Goal: Use online tool/utility: Utilize a website feature to perform a specific function

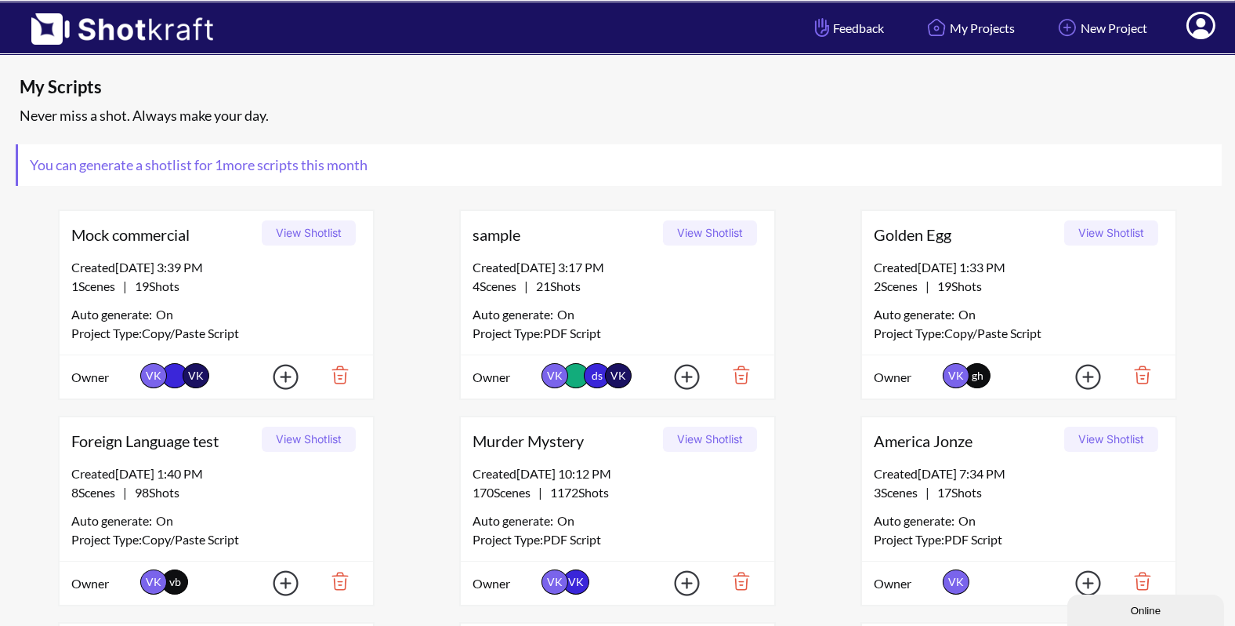
click at [1201, 26] on icon at bounding box center [1201, 27] width 16 height 19
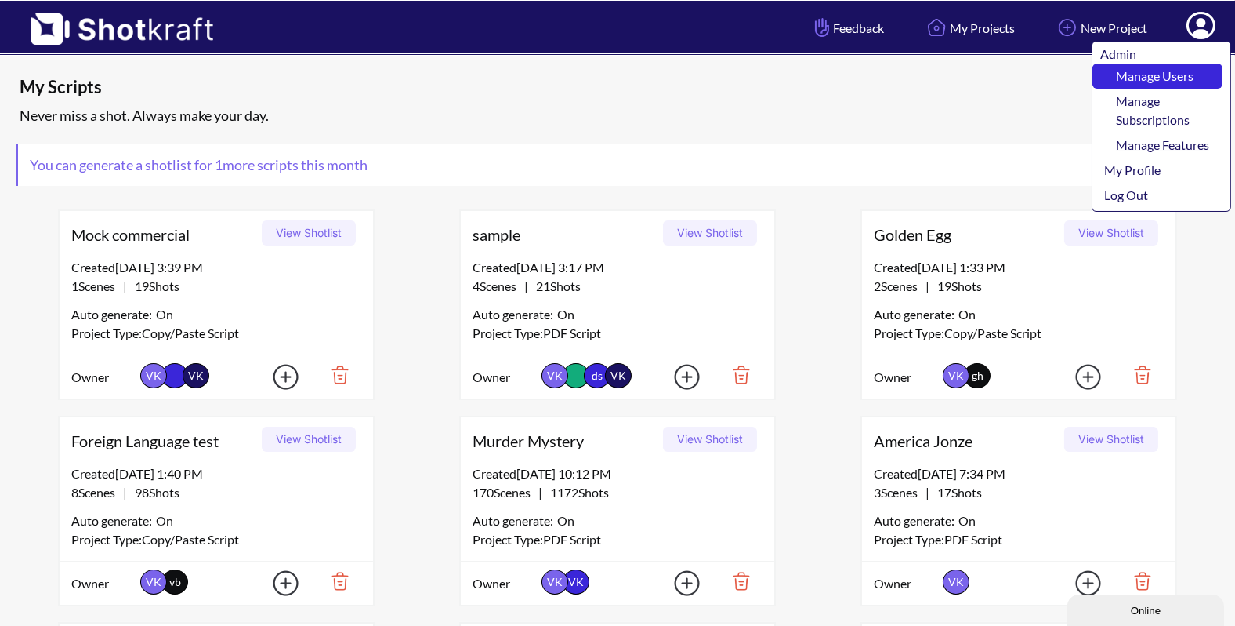
click at [1172, 77] on link "Manage Users" at bounding box center [1158, 75] width 130 height 25
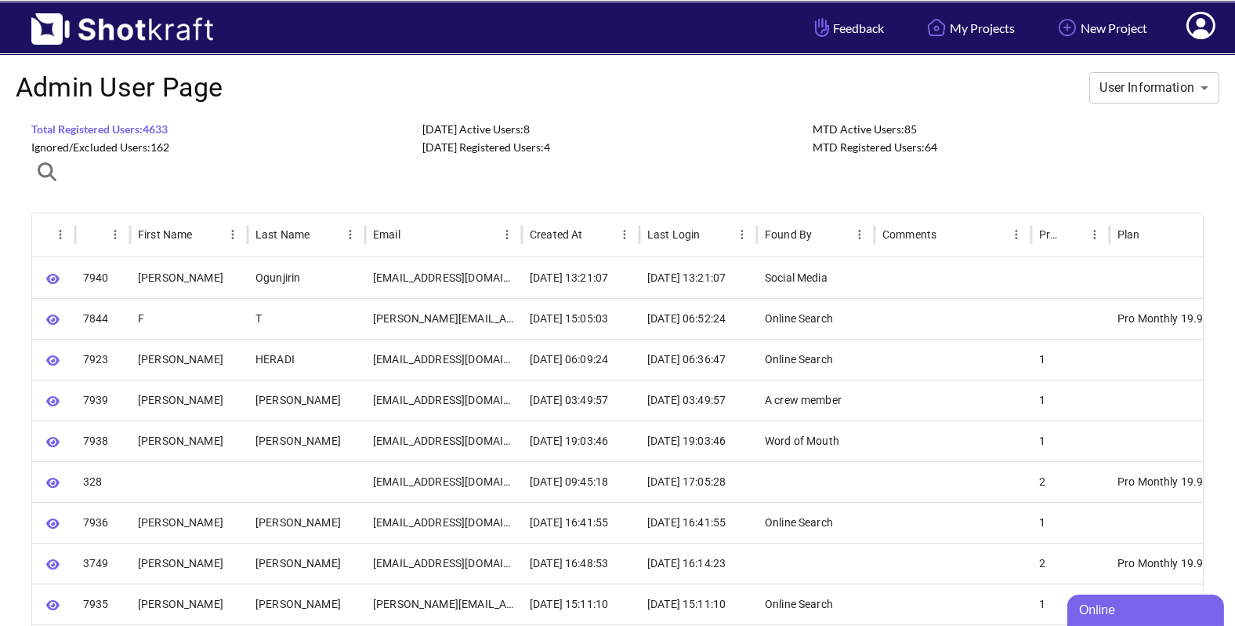
click at [1206, 31] on icon at bounding box center [1201, 27] width 16 height 19
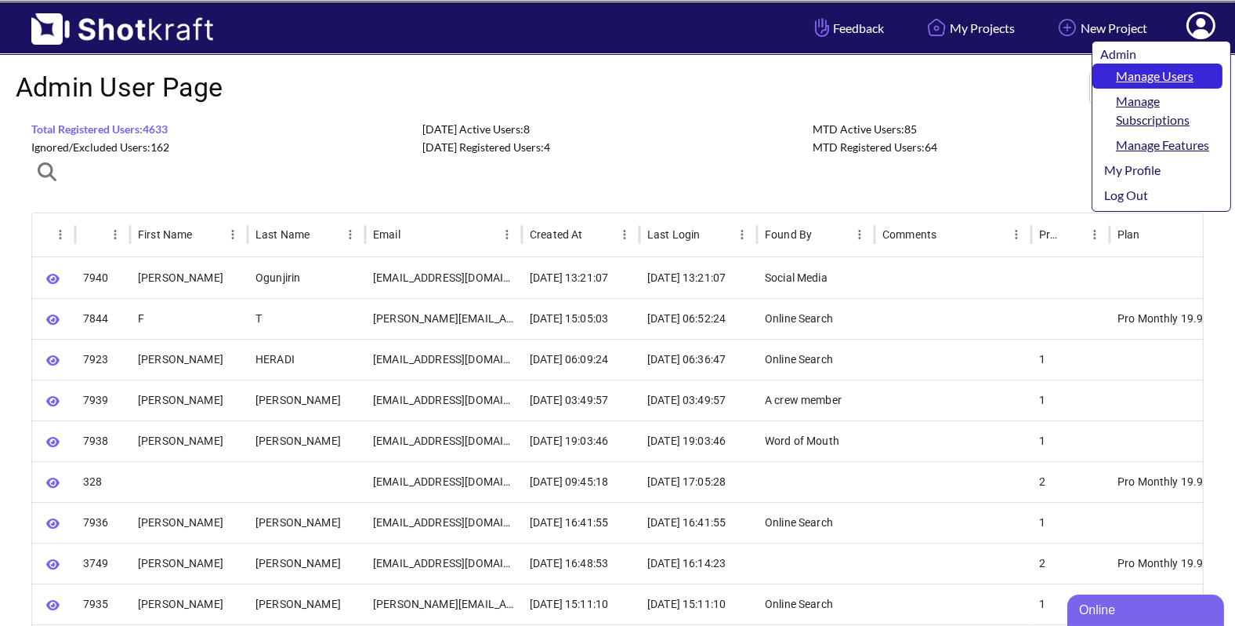
click at [1166, 76] on link "Manage Users" at bounding box center [1158, 75] width 130 height 25
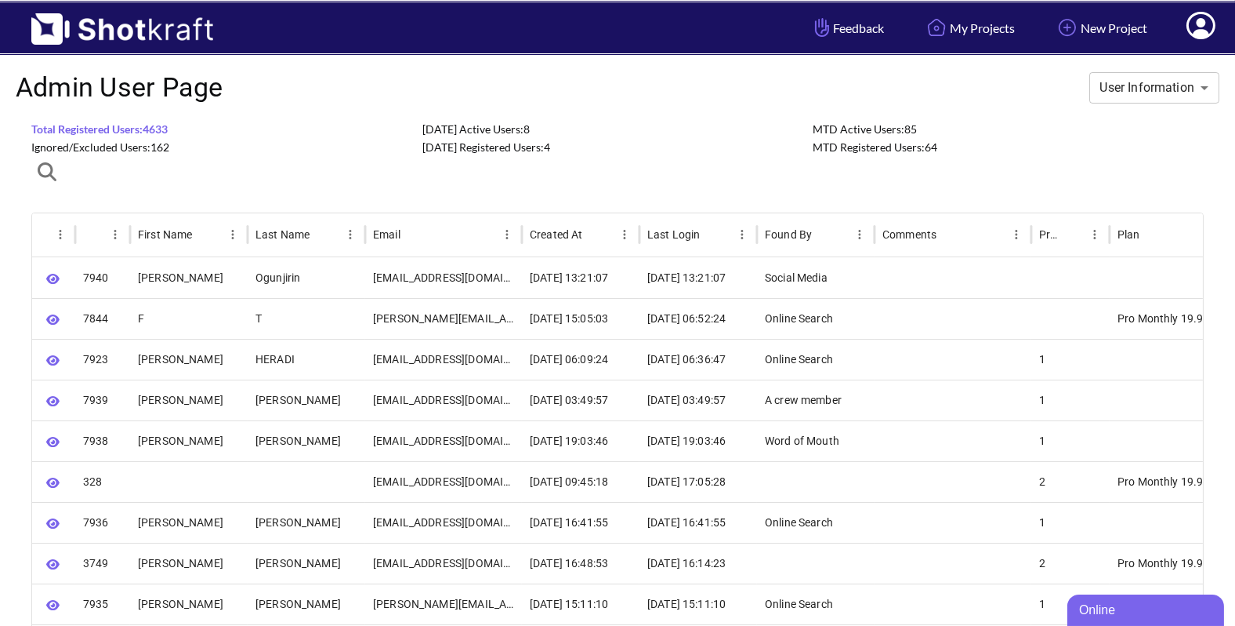
click at [1203, 25] on icon at bounding box center [1201, 27] width 16 height 19
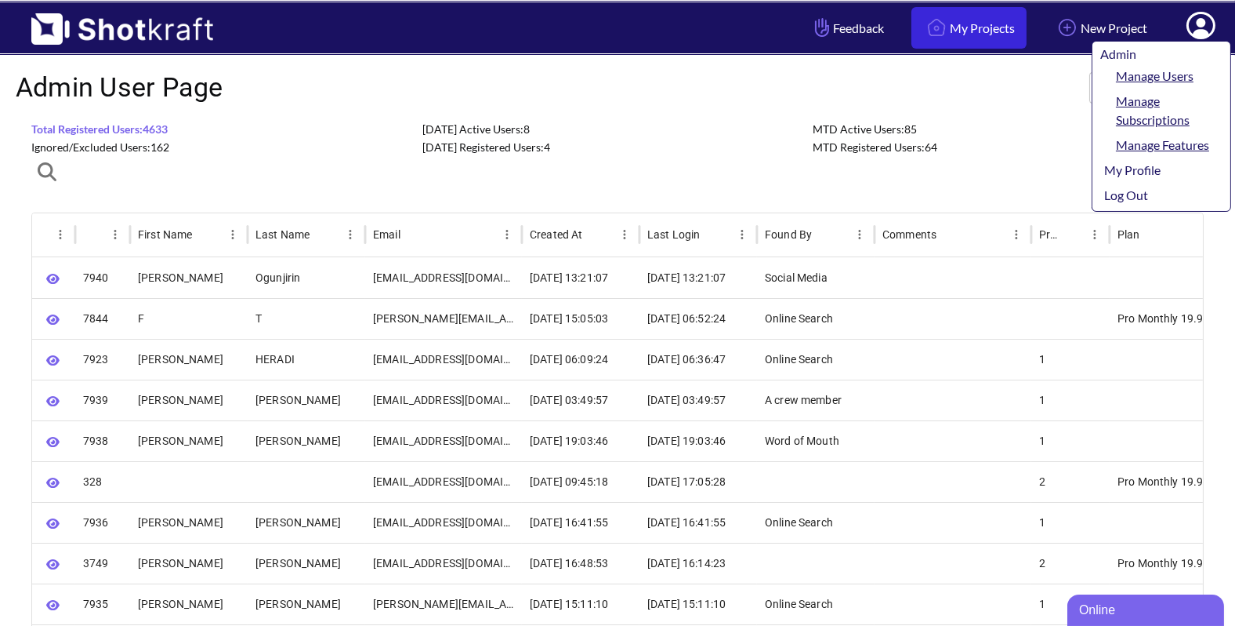
click at [956, 30] on link "My Projects" at bounding box center [969, 28] width 115 height 42
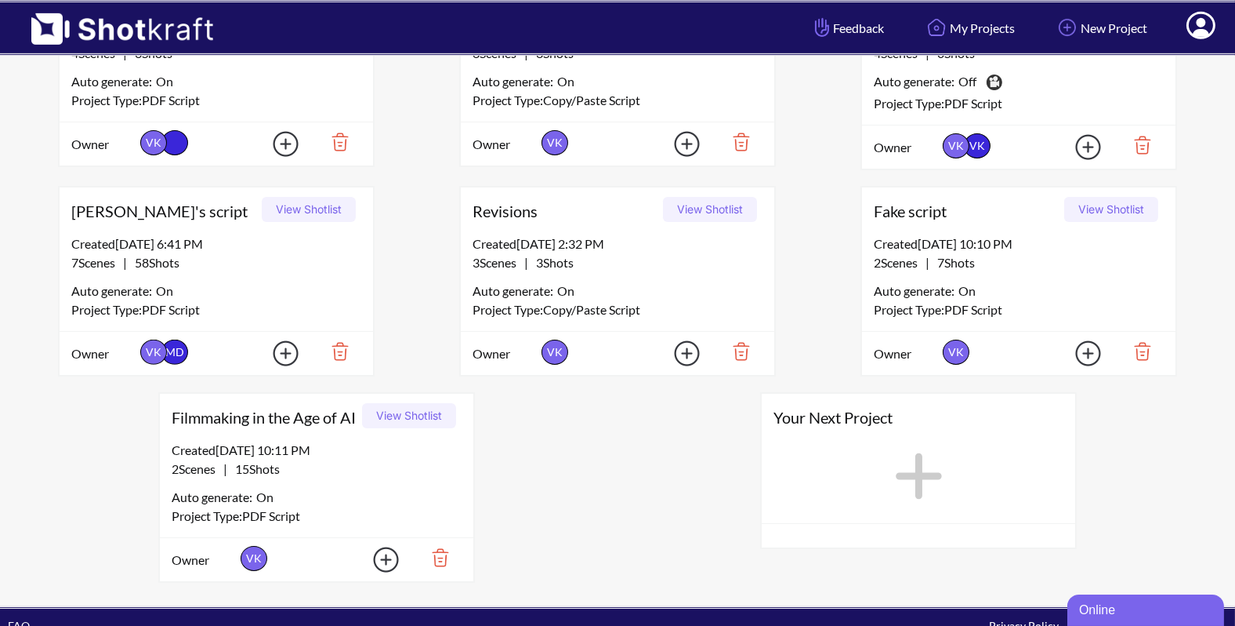
scroll to position [1495, 0]
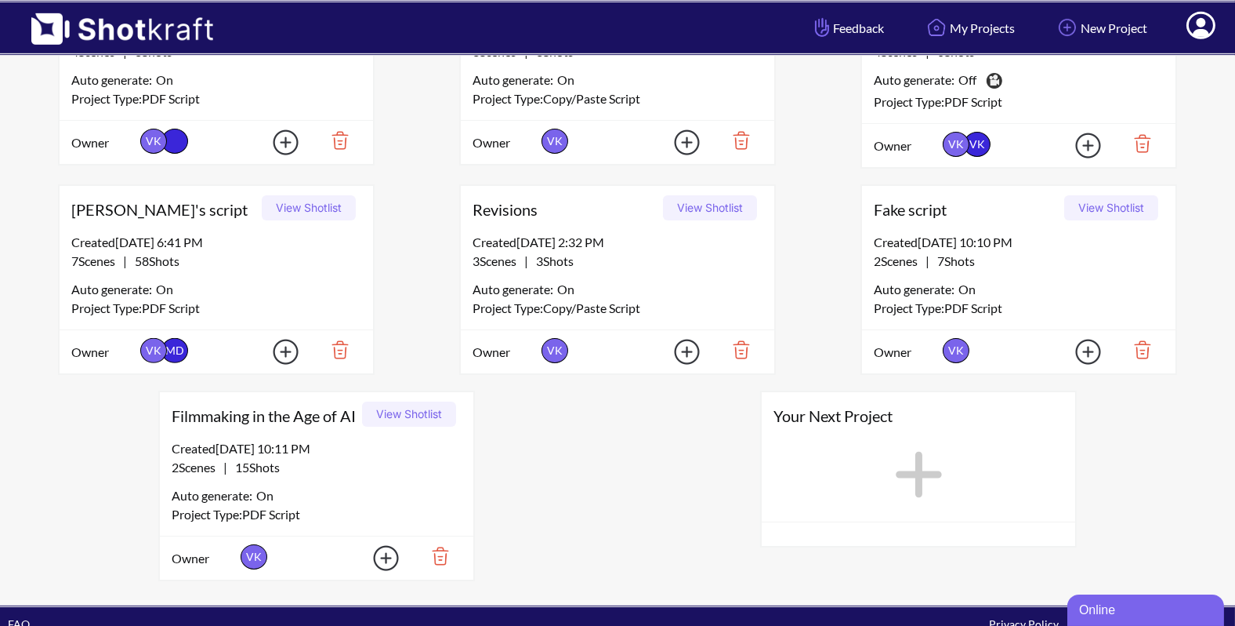
click at [1104, 198] on button "View Shotlist" at bounding box center [1112, 207] width 94 height 25
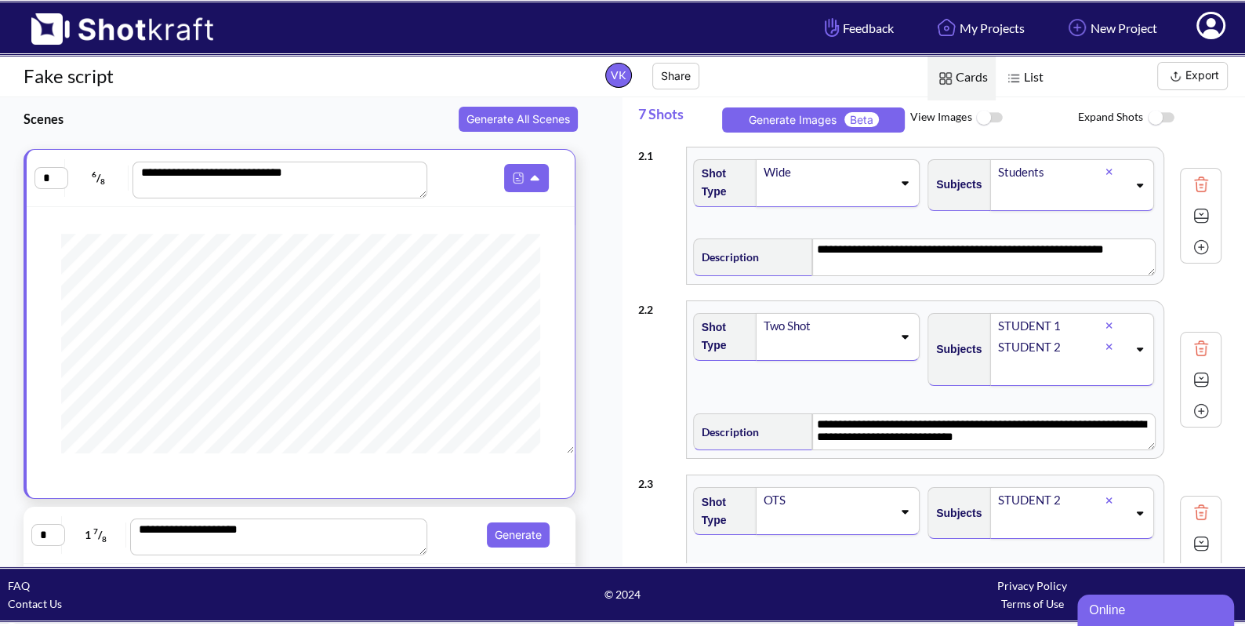
click at [996, 114] on img at bounding box center [988, 118] width 35 height 34
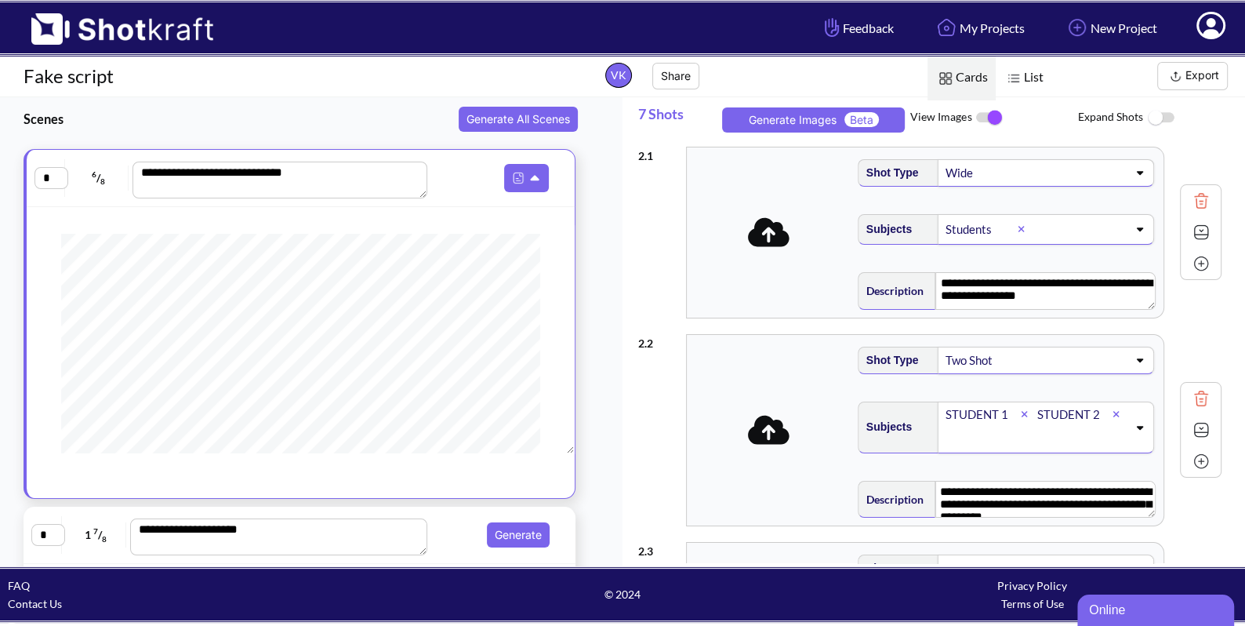
click at [983, 119] on img at bounding box center [988, 117] width 35 height 33
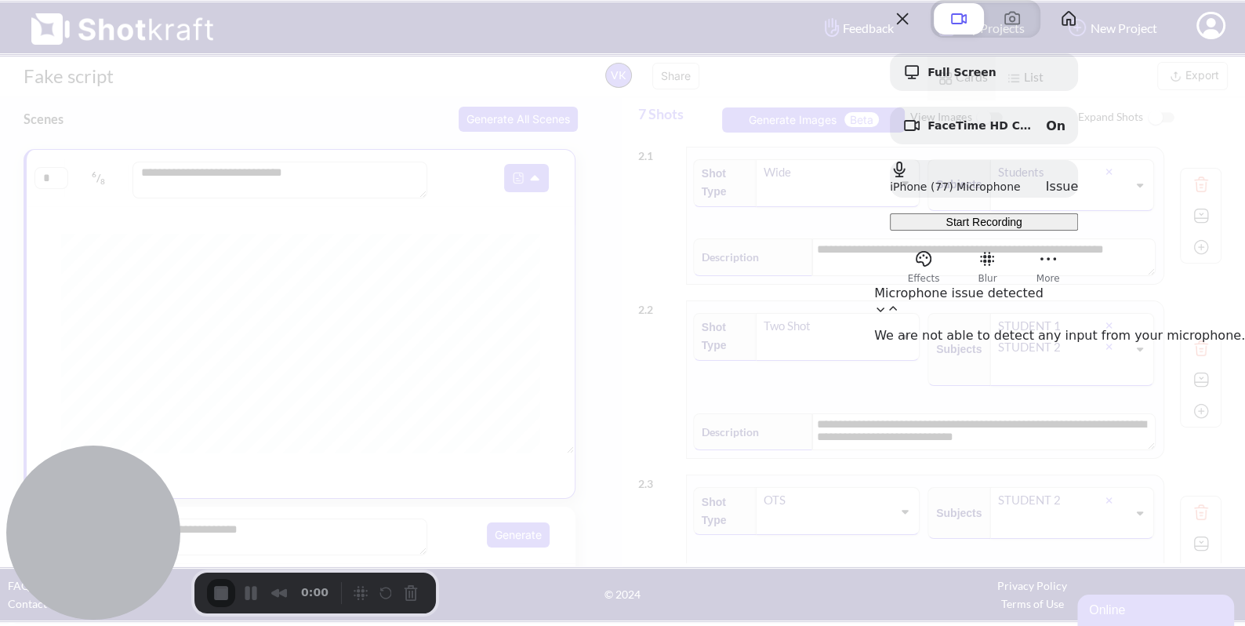
click at [223, 596] on div "0:00" at bounding box center [271, 593] width 128 height 28
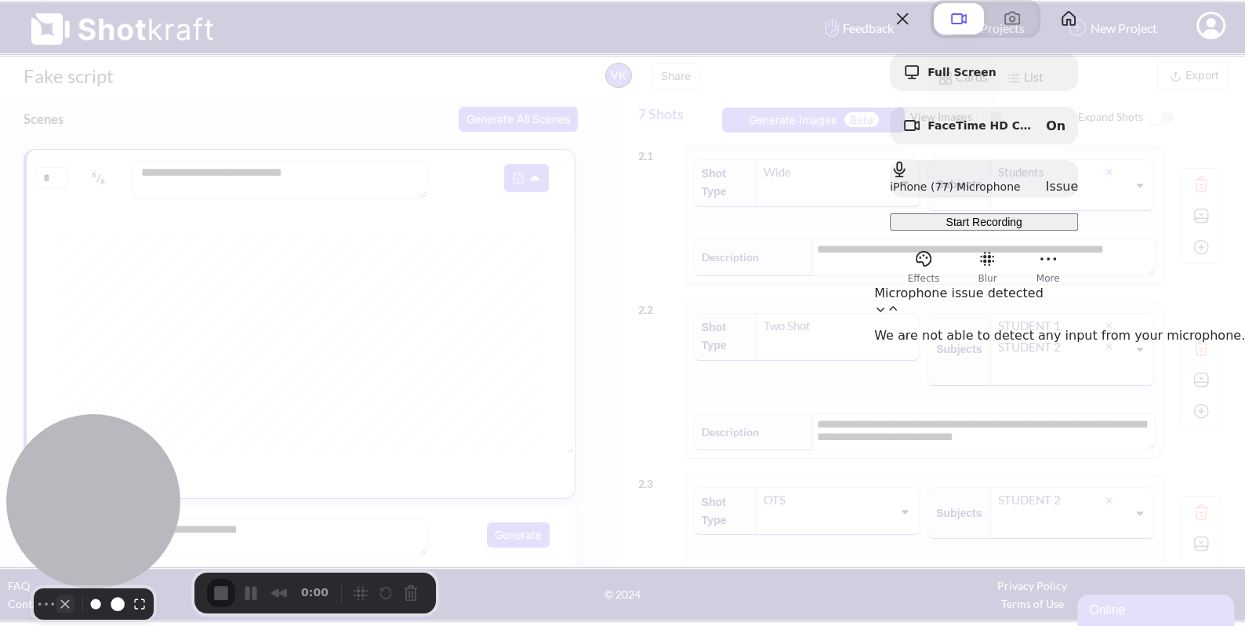
click at [56, 594] on button "Camera off" at bounding box center [65, 603] width 19 height 19
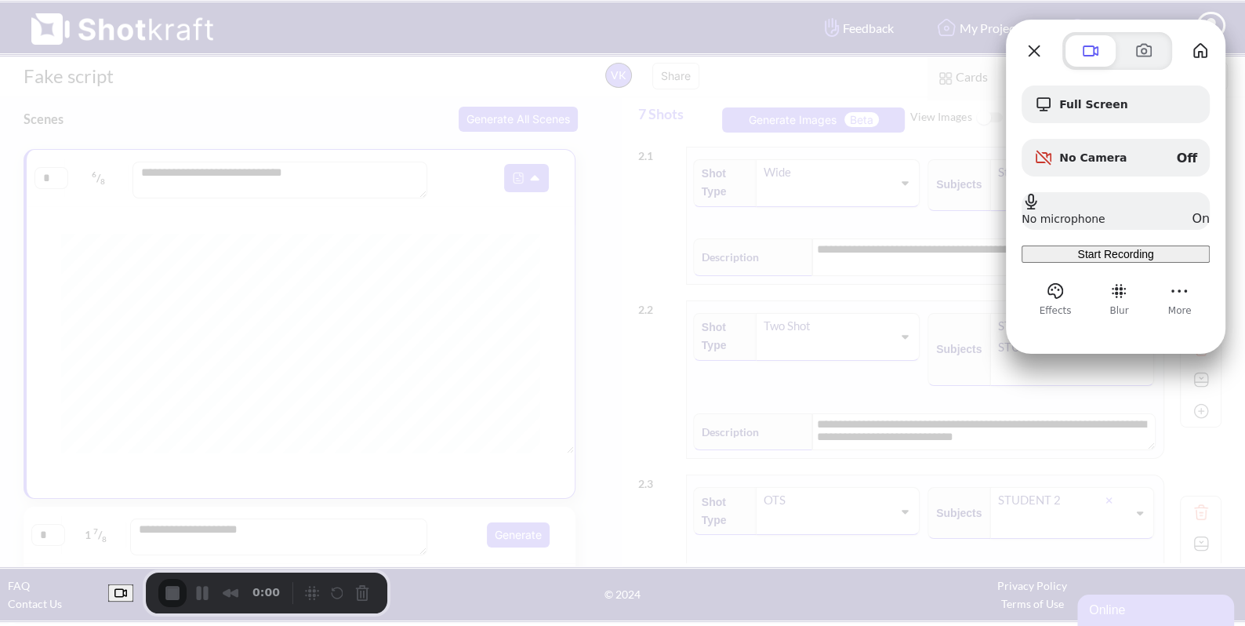
click at [1143, 260] on span "Start Recording" at bounding box center [1115, 254] width 76 height 13
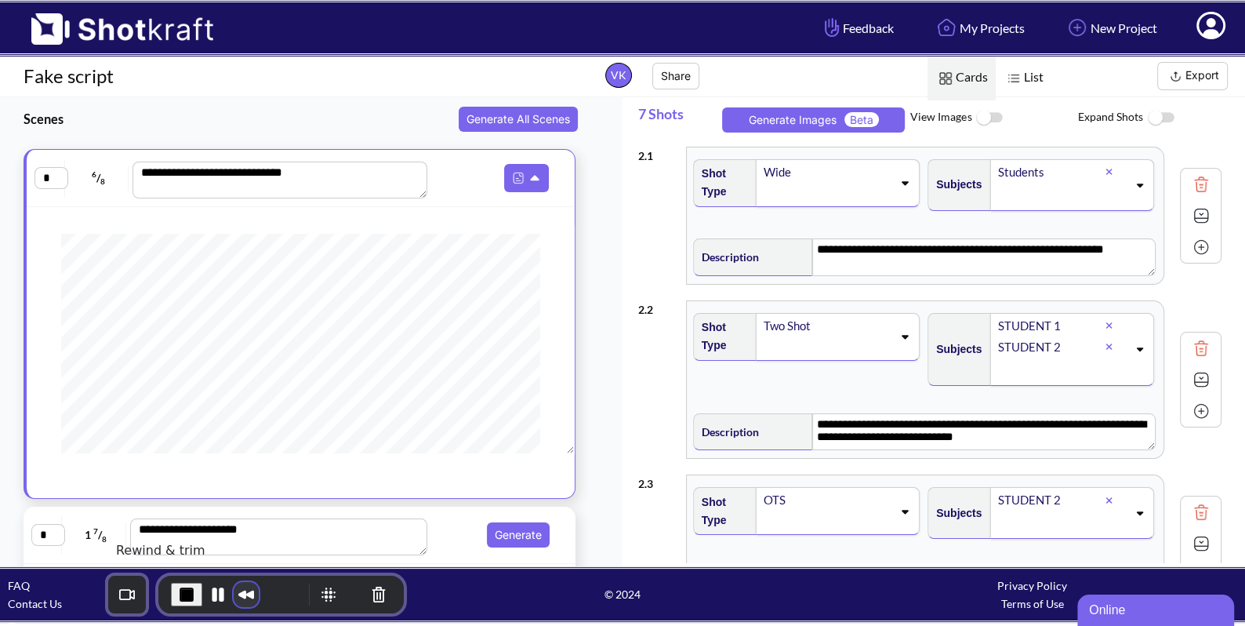
click at [234, 595] on button "Rewind and Trim Recording" at bounding box center [246, 594] width 25 height 25
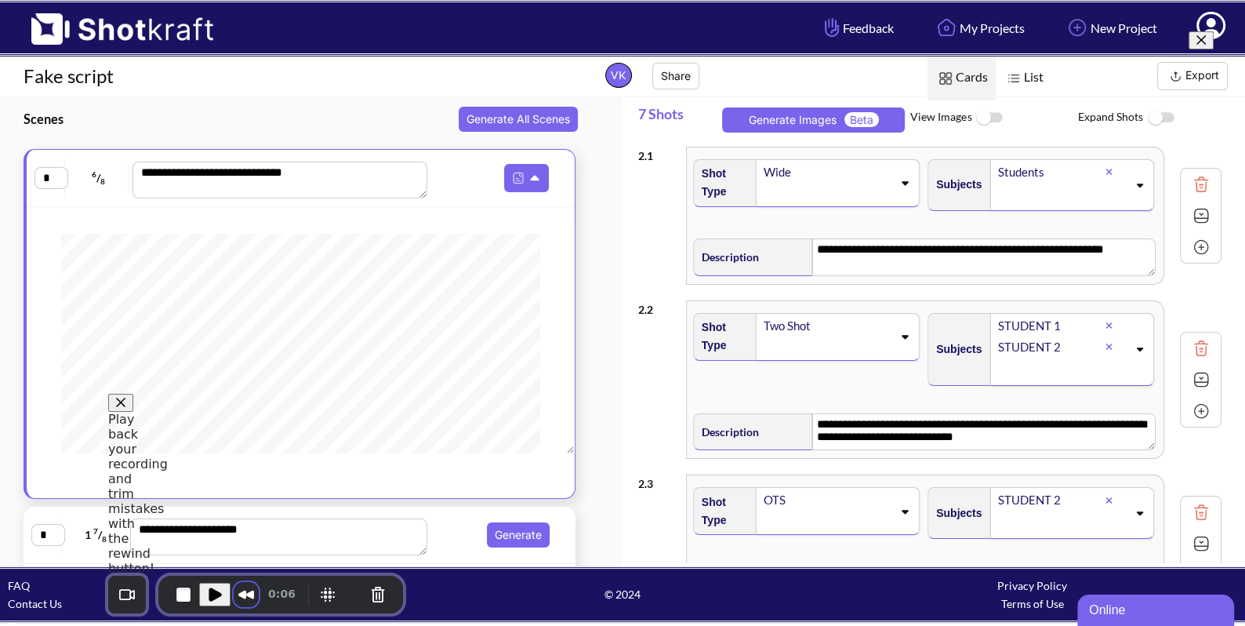
click at [1195, 46] on span at bounding box center [1201, 40] width 13 height 13
click at [343, 591] on button "Restart Recording" at bounding box center [352, 594] width 19 height 19
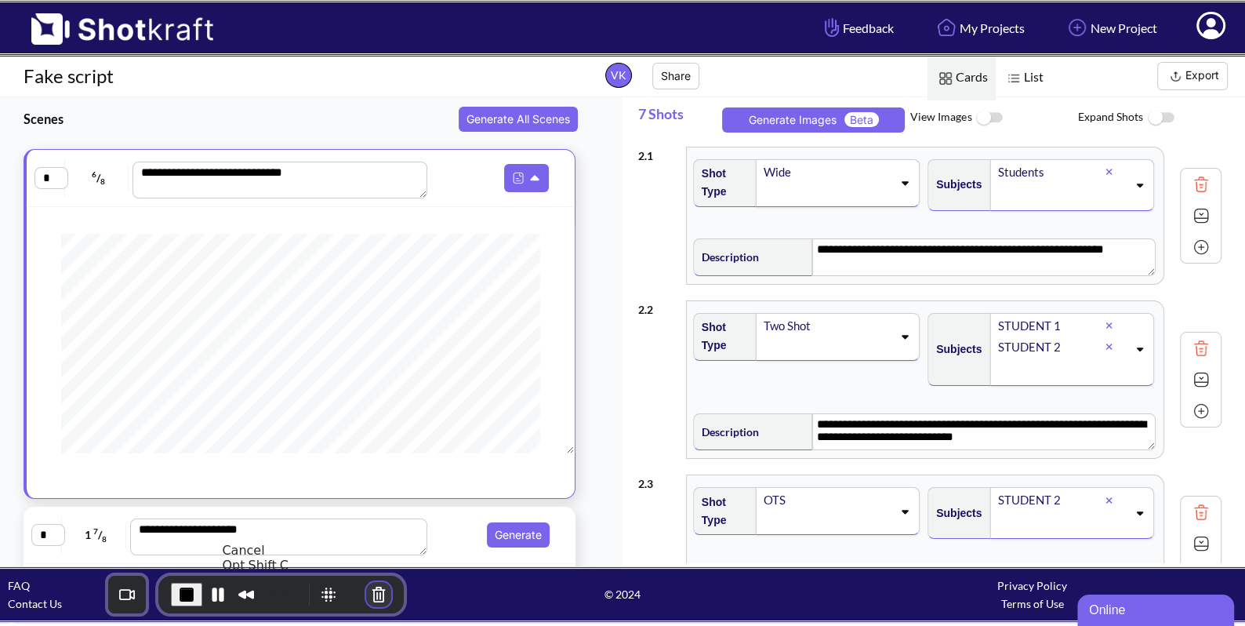
click at [366, 589] on button "Cancel Recording" at bounding box center [378, 594] width 25 height 25
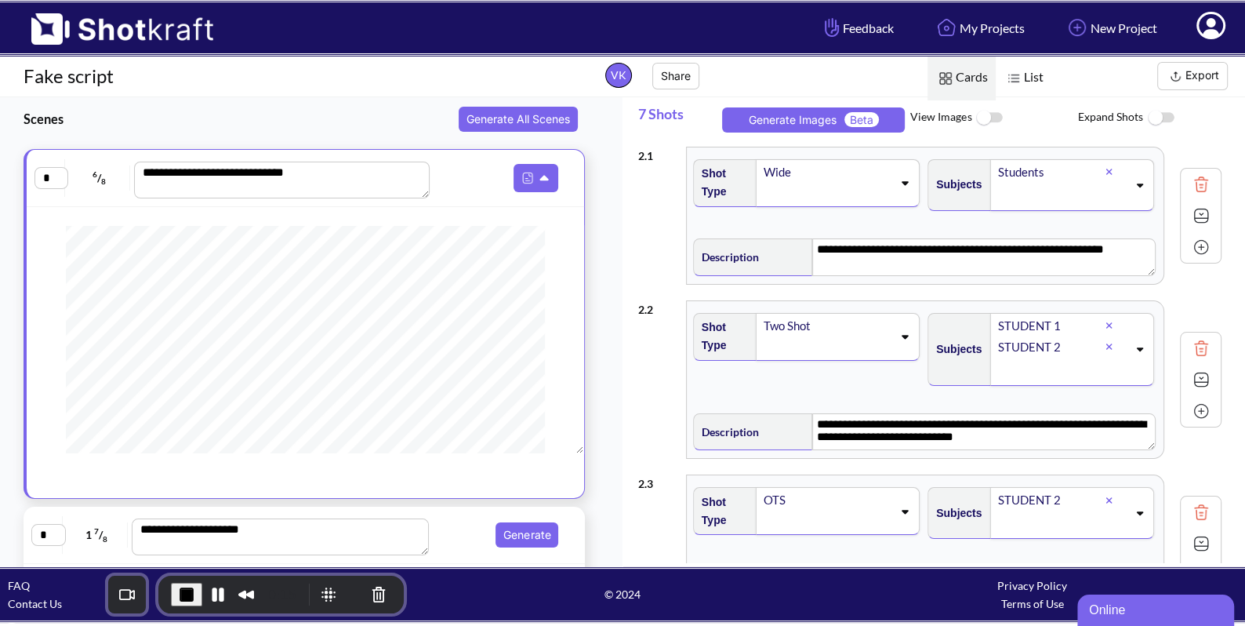
scroll to position [123, 0]
click at [53, 169] on input "*" at bounding box center [51, 178] width 34 height 22
type input "*"
drag, startPoint x: 56, startPoint y: 535, endPoint x: 30, endPoint y: 535, distance: 26.7
click at [30, 535] on div "**********" at bounding box center [304, 535] width 561 height 58
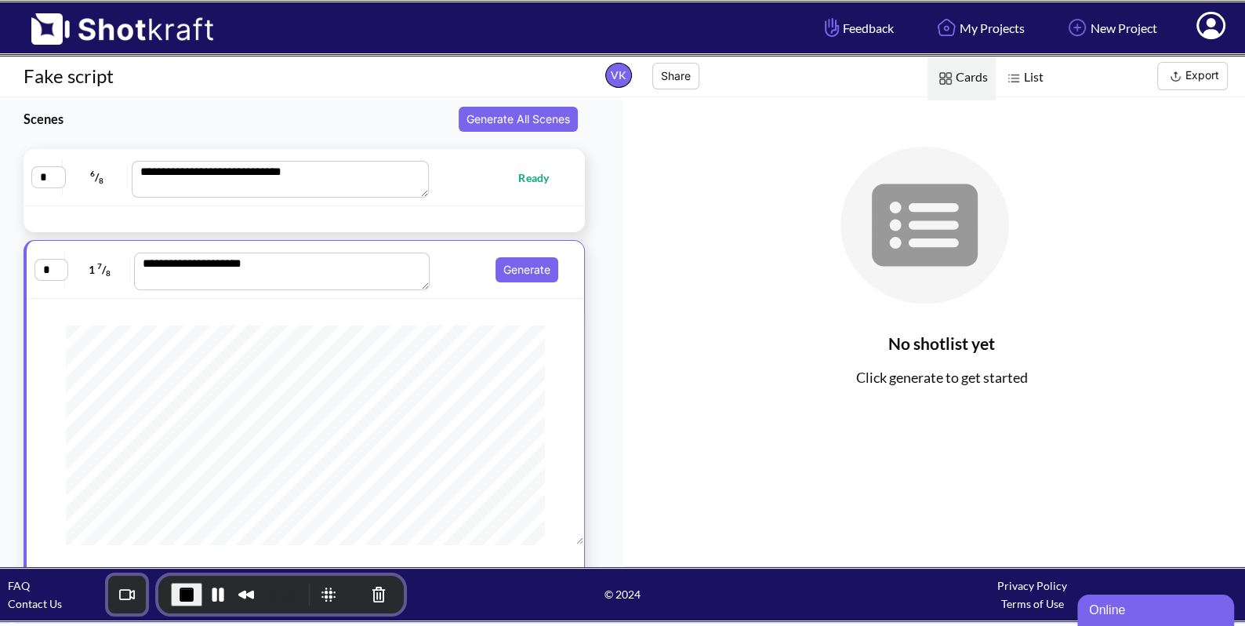
type input "*"
click at [467, 186] on div "**********" at bounding box center [304, 178] width 546 height 42
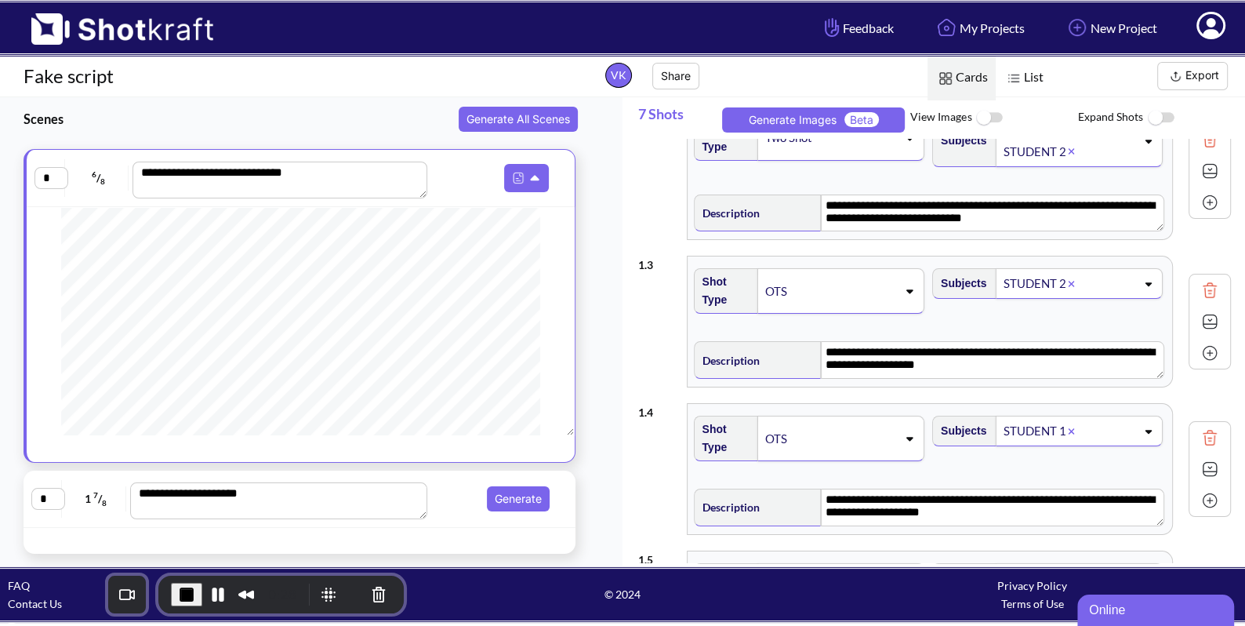
scroll to position [0, 0]
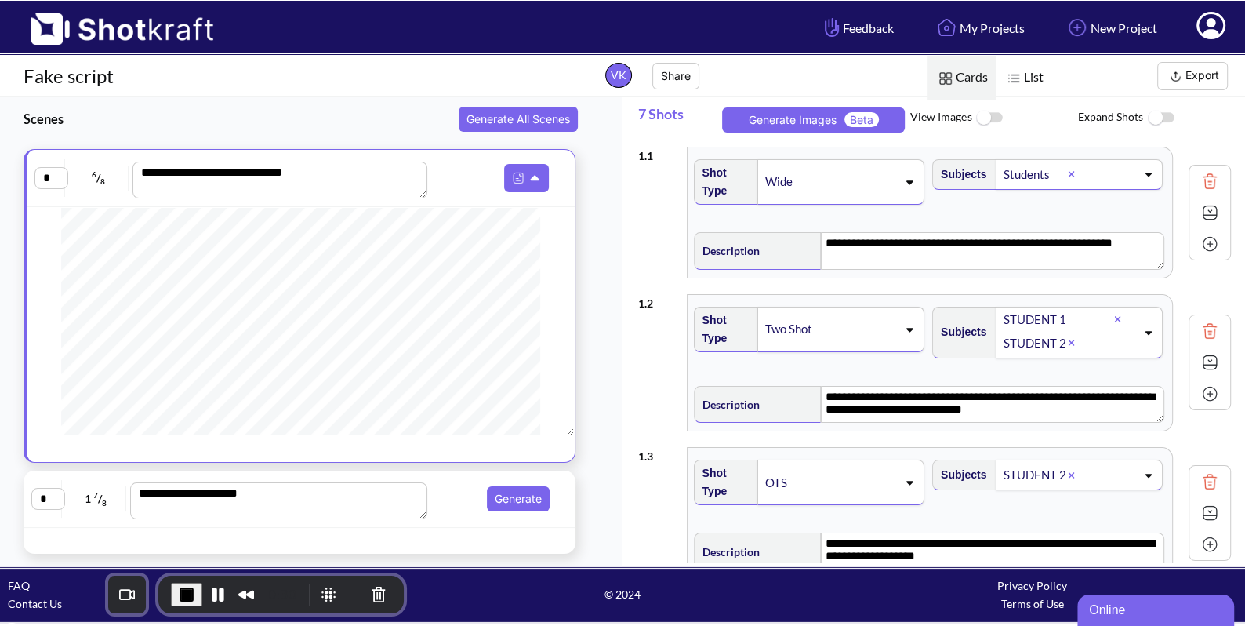
click at [1203, 215] on img at bounding box center [1210, 213] width 24 height 24
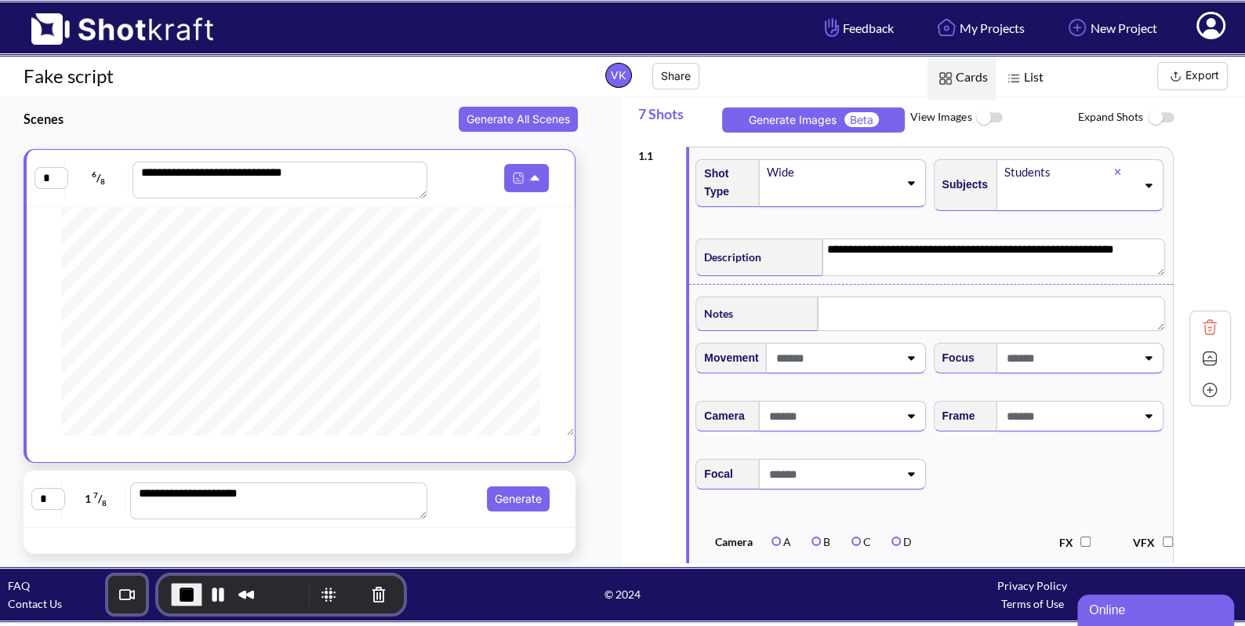
click at [873, 355] on span at bounding box center [835, 358] width 126 height 26
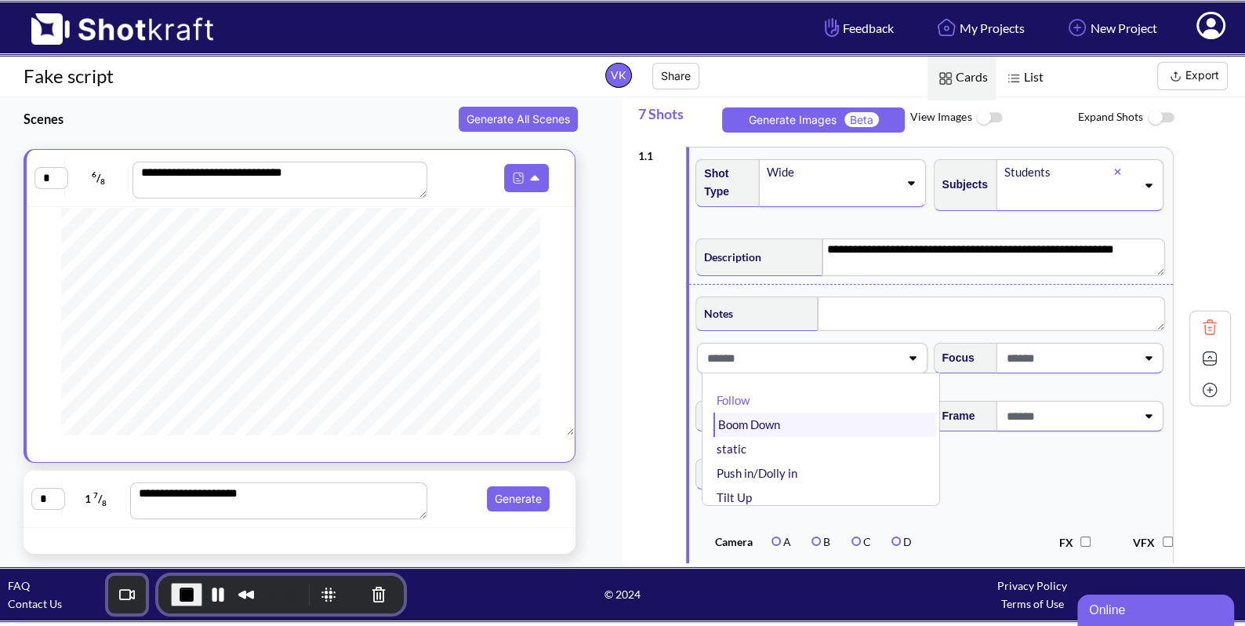
click at [840, 419] on li "Boom Down" at bounding box center [824, 424] width 222 height 24
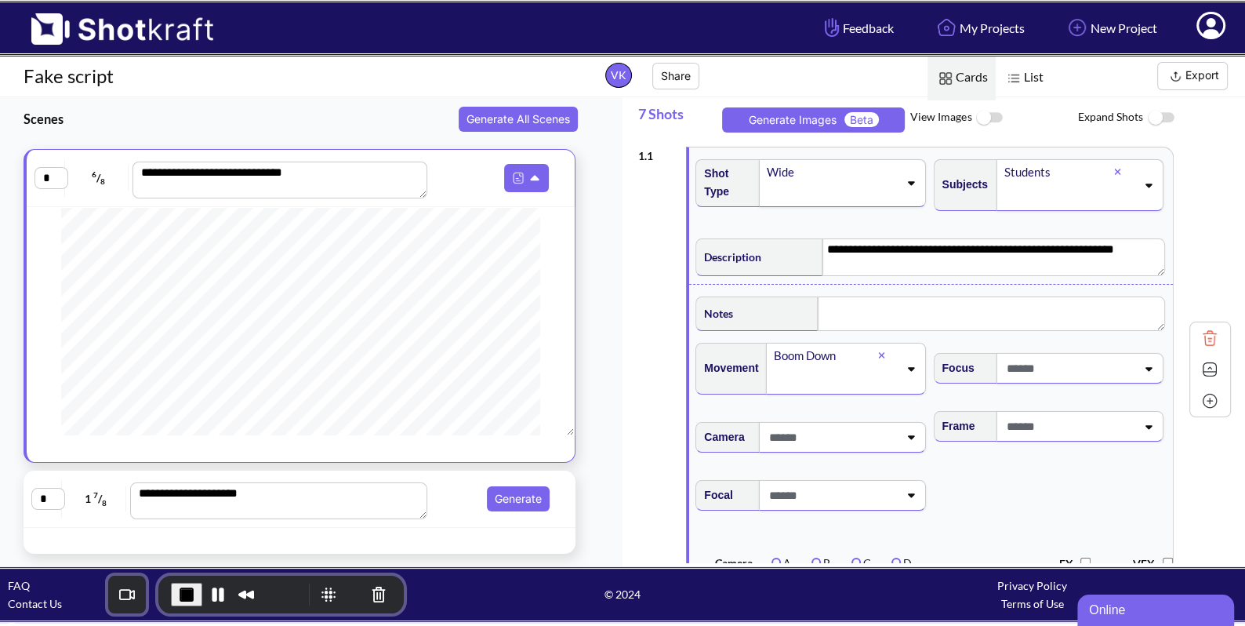
click at [1081, 368] on span at bounding box center [1069, 368] width 133 height 26
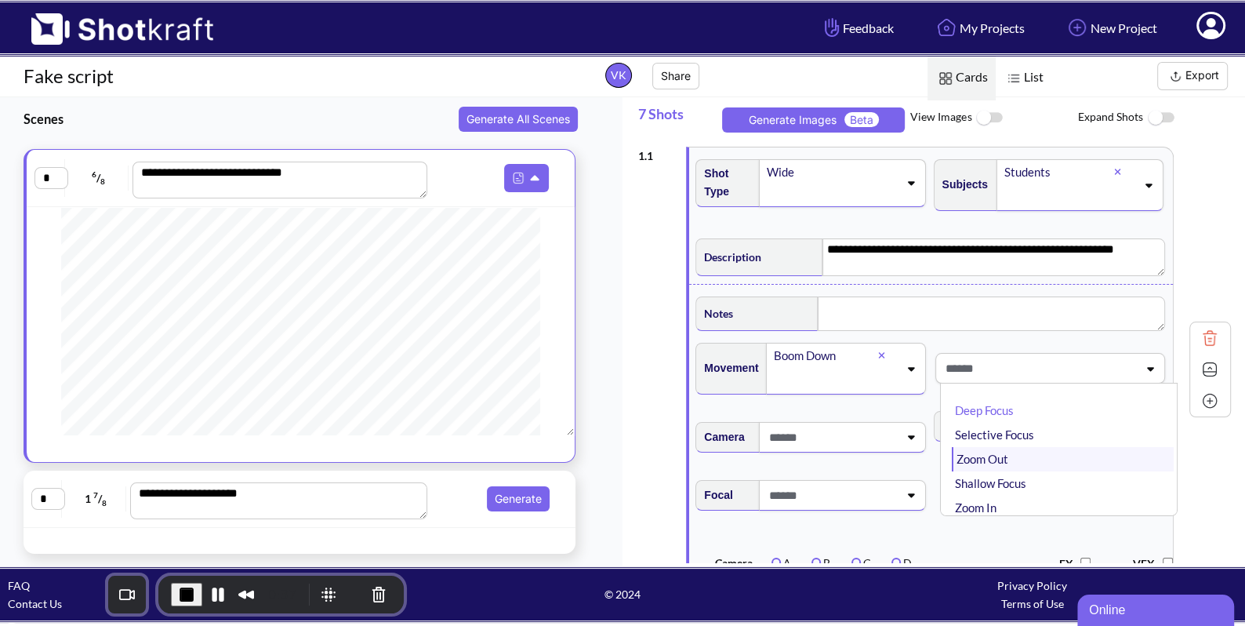
click at [1040, 455] on li "Zoom Out" at bounding box center [1063, 459] width 222 height 24
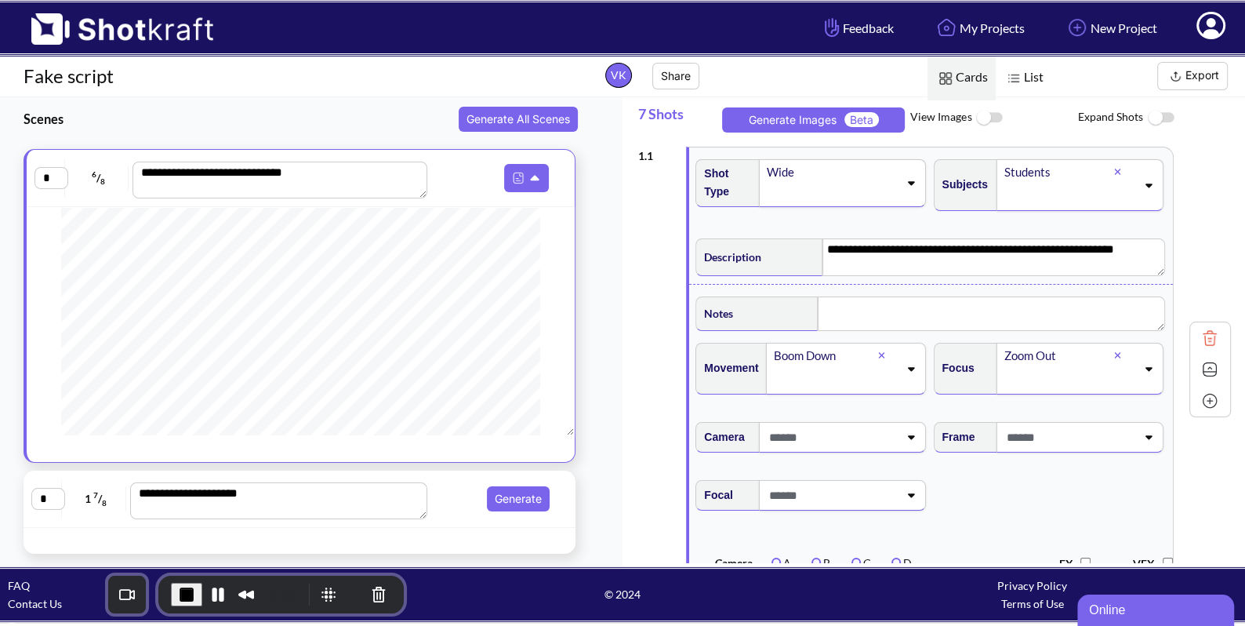
click at [883, 449] on div at bounding box center [832, 437] width 136 height 29
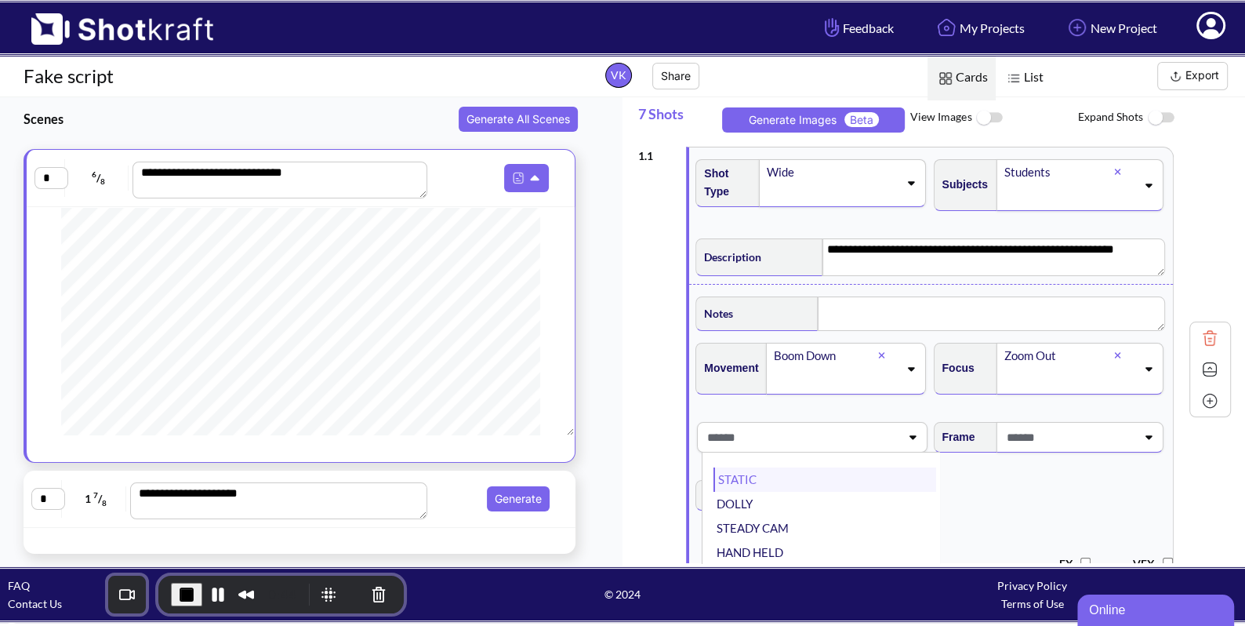
click at [818, 478] on li "STATIC" at bounding box center [824, 479] width 222 height 24
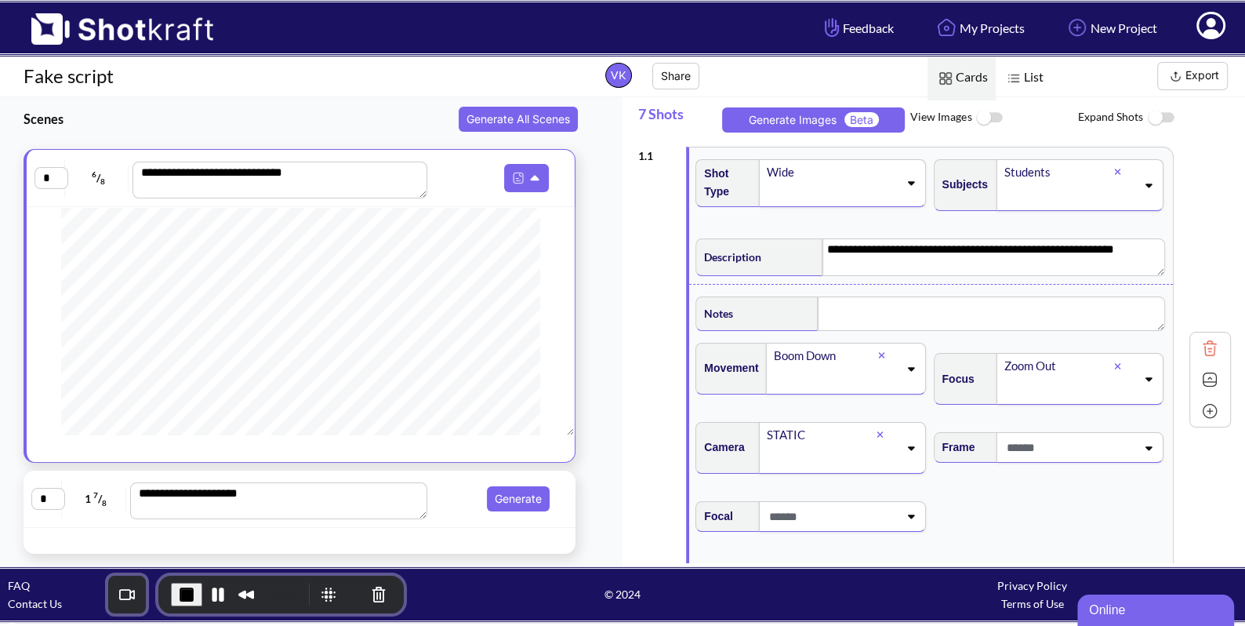
click at [1206, 201] on div "**********" at bounding box center [934, 380] width 593 height 482
click at [993, 119] on img at bounding box center [988, 118] width 35 height 34
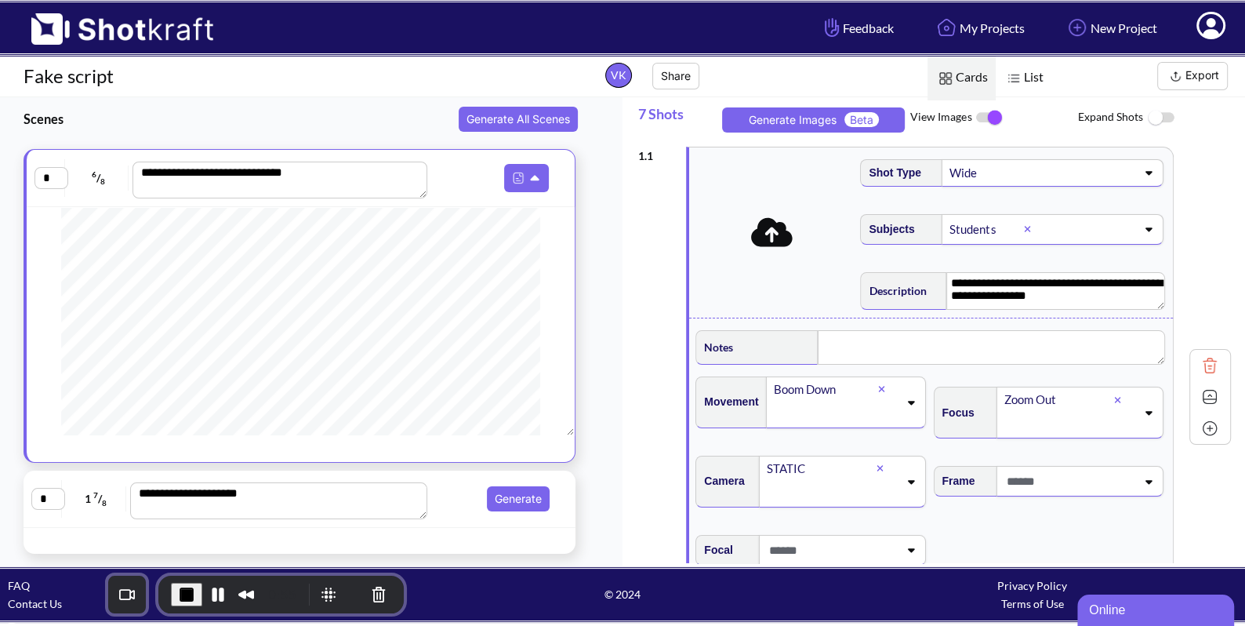
click at [1198, 391] on img at bounding box center [1210, 397] width 24 height 24
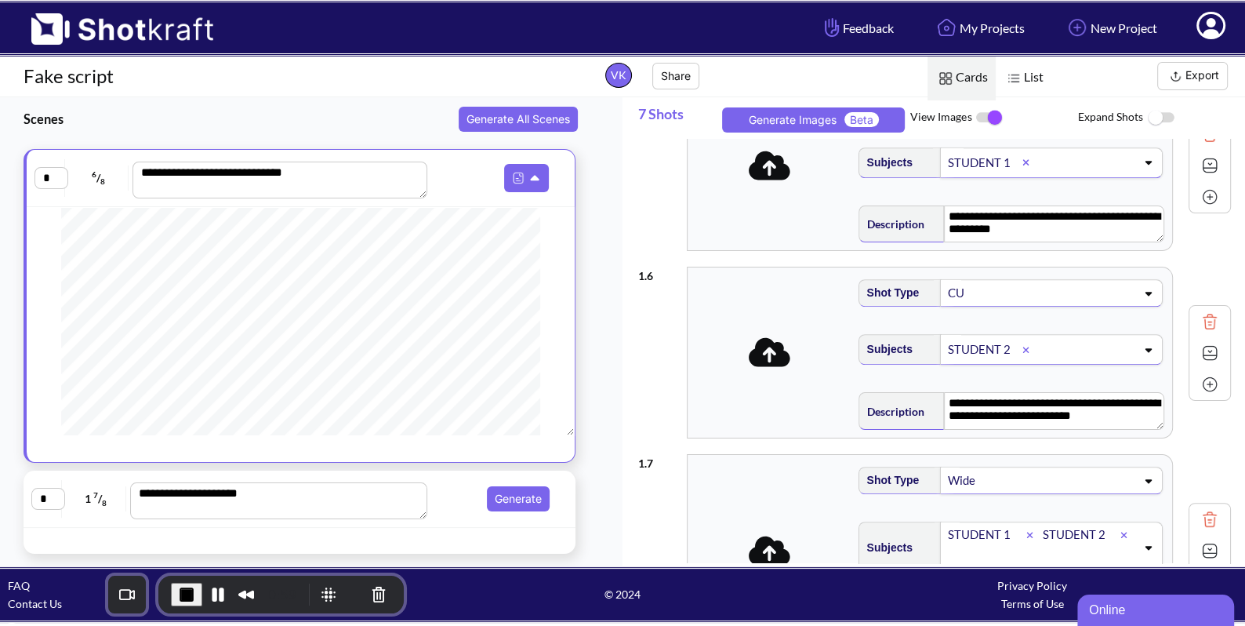
scroll to position [851, 0]
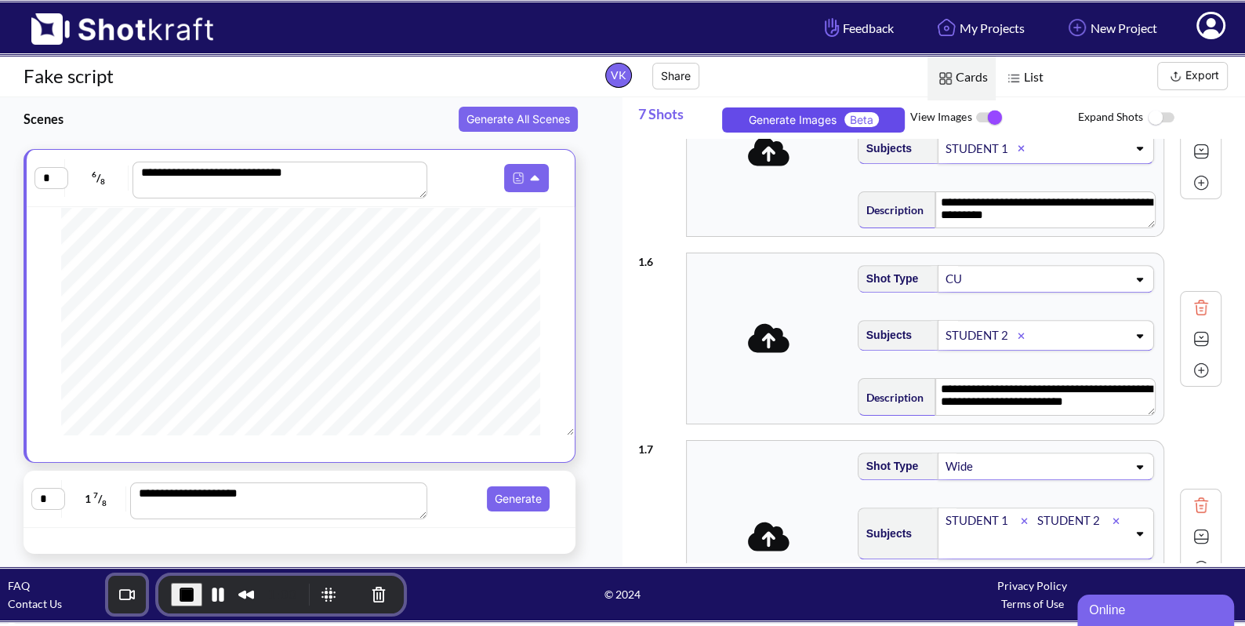
click at [771, 114] on button "Generate Images Beta" at bounding box center [813, 119] width 183 height 25
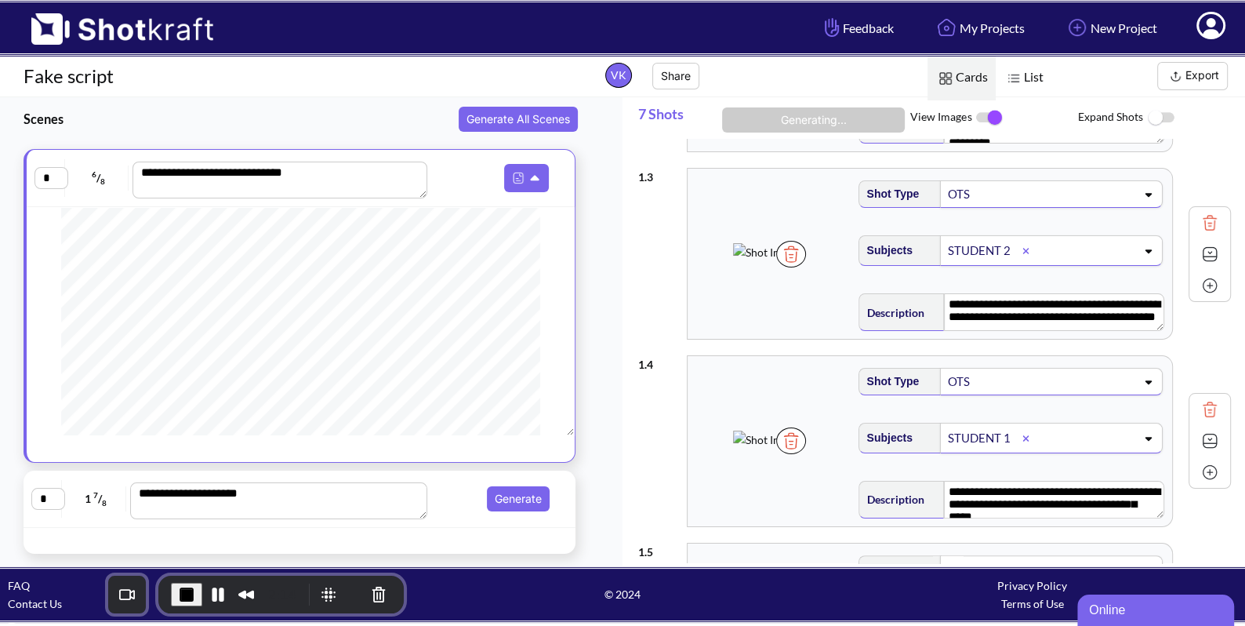
scroll to position [0, 0]
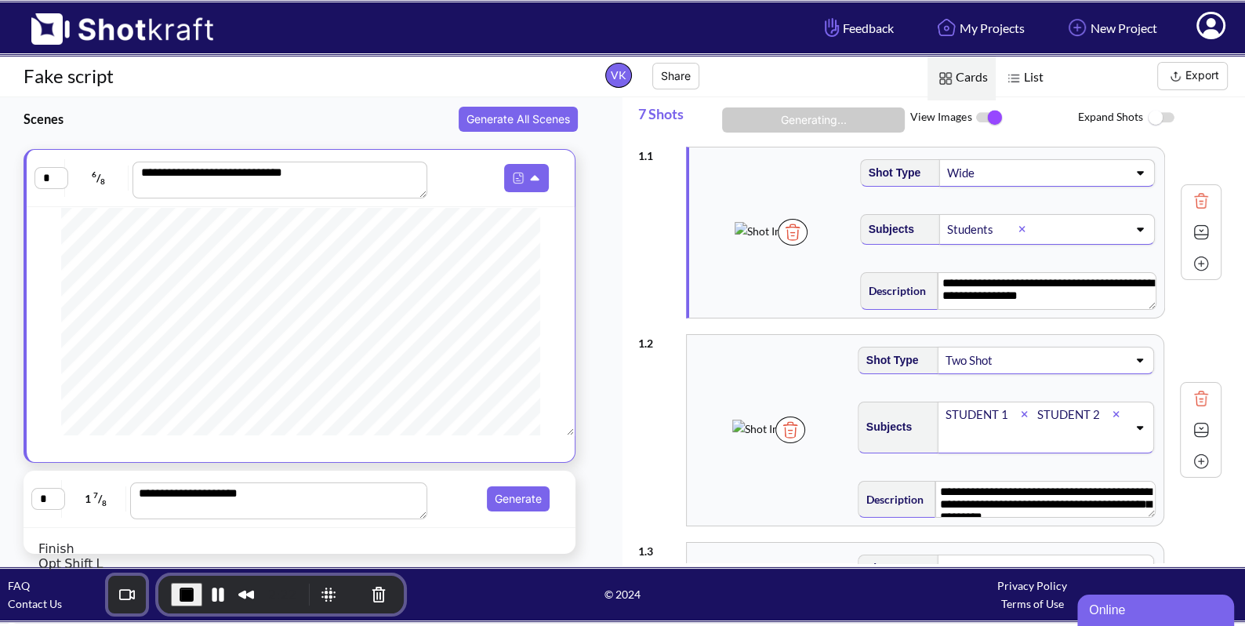
click at [177, 594] on span "End Recording" at bounding box center [186, 594] width 19 height 19
